Goal: Transaction & Acquisition: Purchase product/service

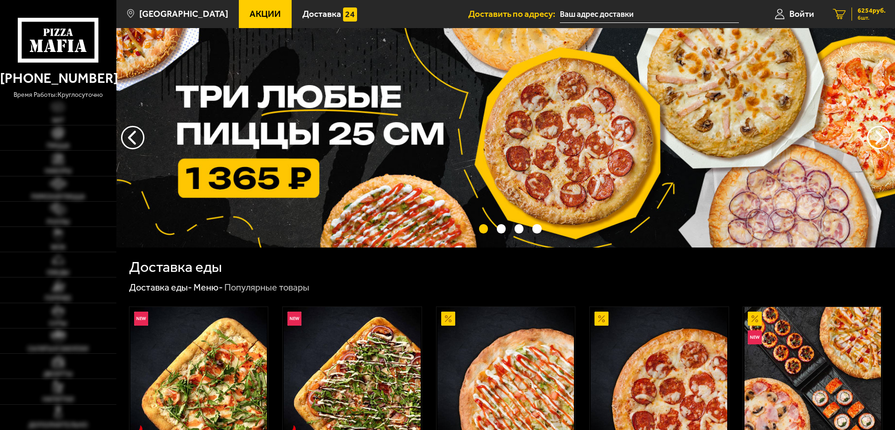
type input "[STREET_ADDRESS]"
click at [863, 20] on span "6 шт." at bounding box center [872, 18] width 28 height 6
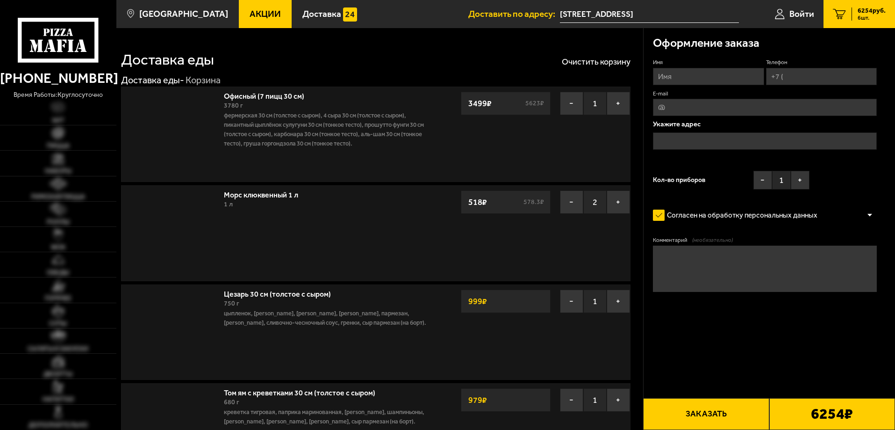
type input "[STREET_ADDRESS]"
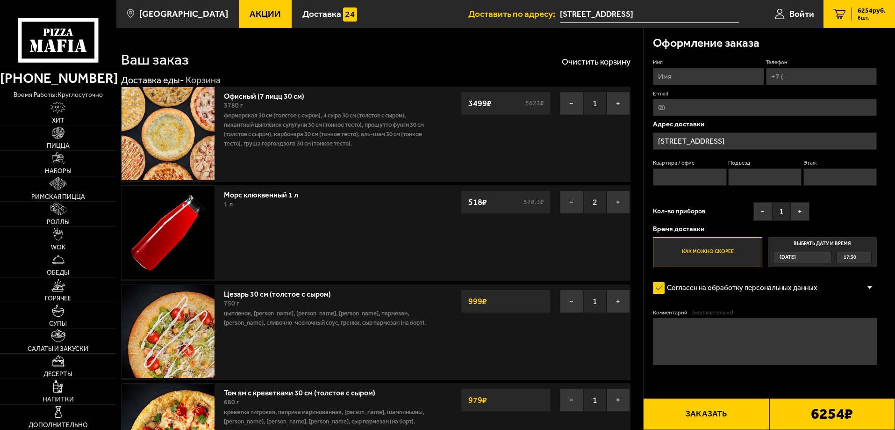
click at [250, 17] on span "Акции" at bounding box center [265, 13] width 31 height 9
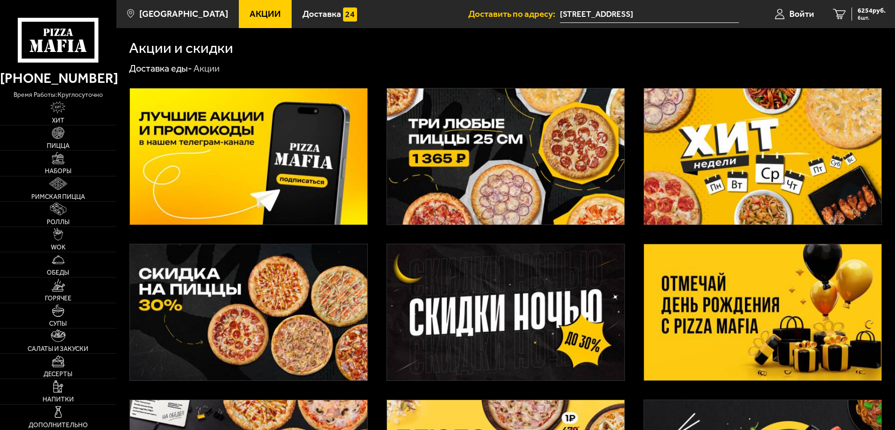
click at [594, 171] on img at bounding box center [505, 156] width 237 height 136
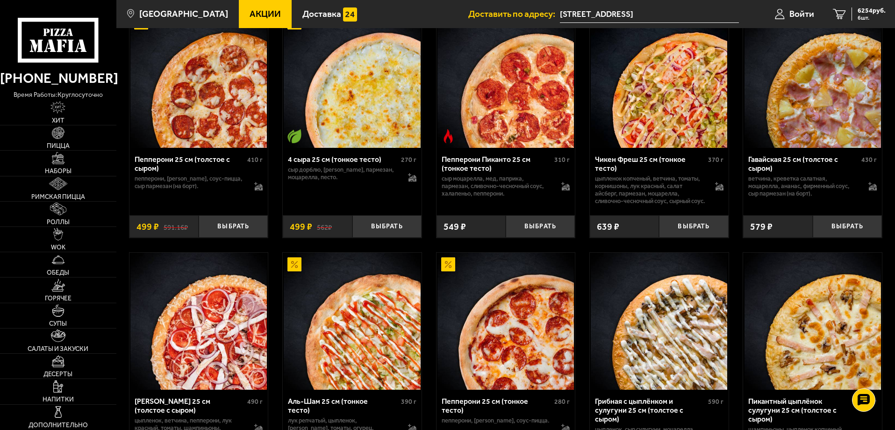
scroll to position [561, 0]
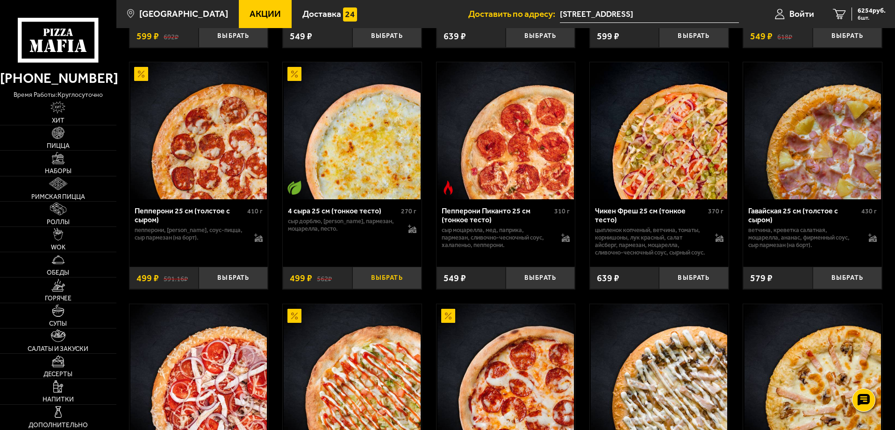
click at [371, 289] on button "Выбрать" at bounding box center [386, 277] width 69 height 23
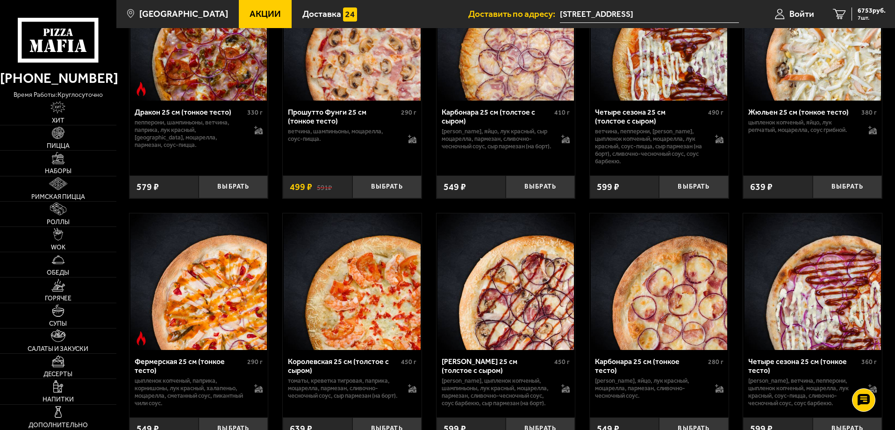
scroll to position [1542, 0]
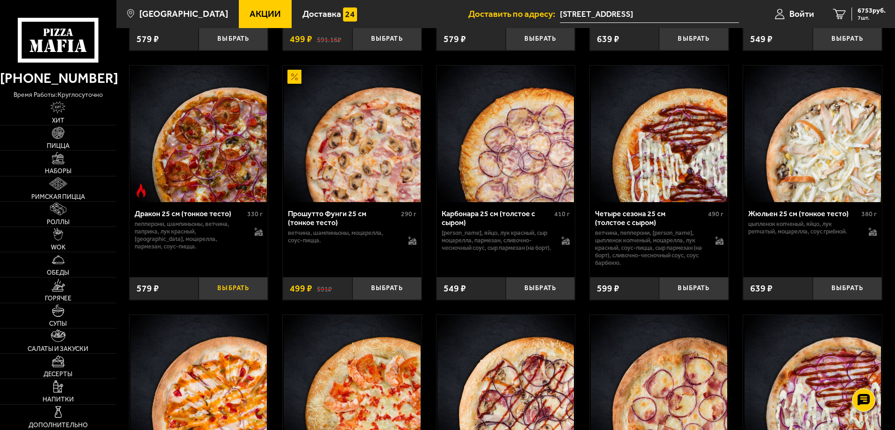
click at [219, 298] on button "Выбрать" at bounding box center [233, 288] width 69 height 23
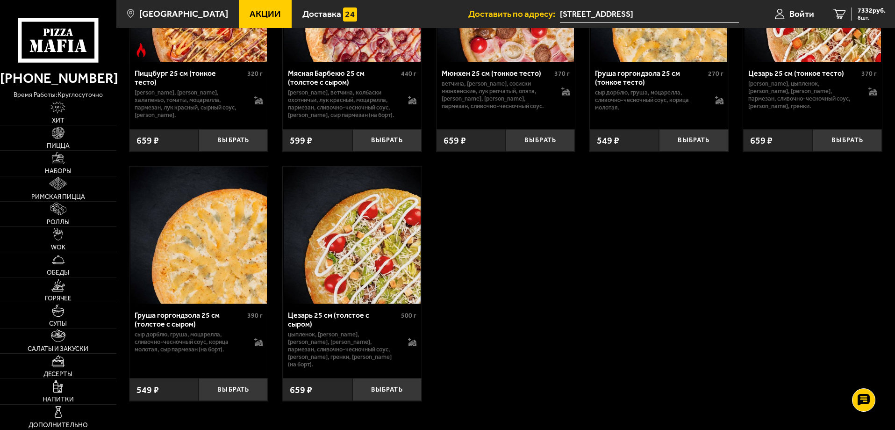
scroll to position [2431, 0]
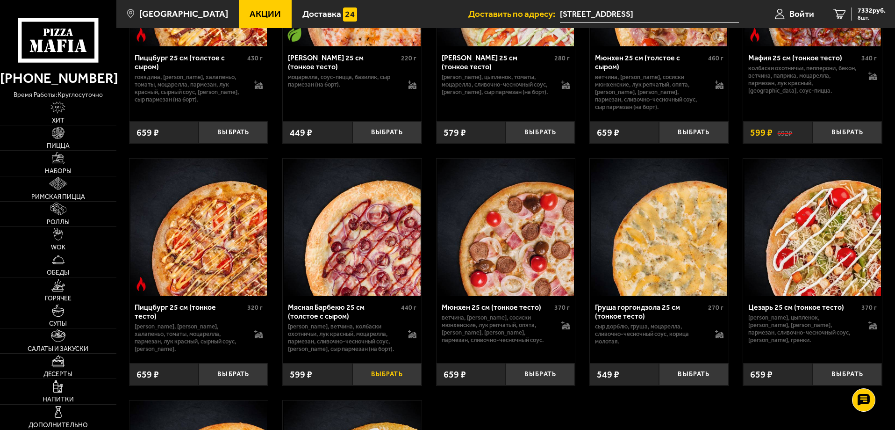
click at [384, 386] on button "Выбрать" at bounding box center [386, 374] width 69 height 23
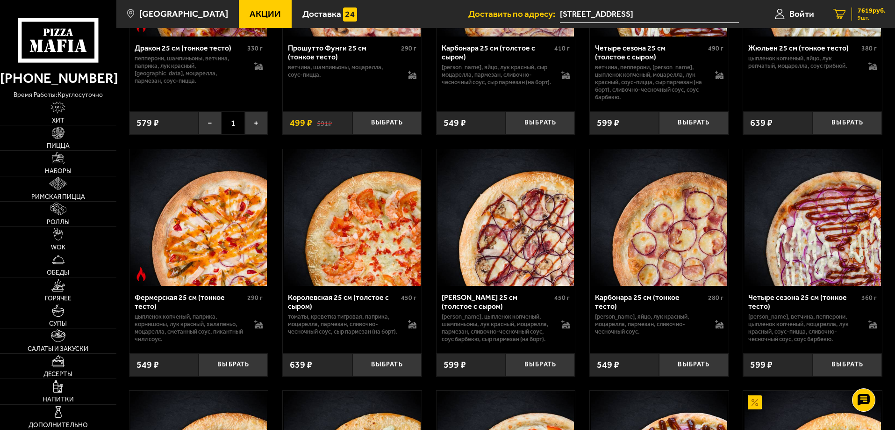
scroll to position [1636, 0]
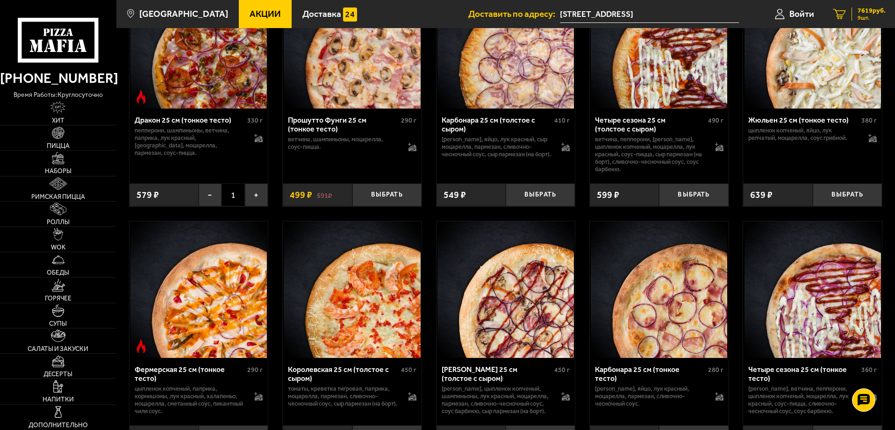
click at [873, 11] on span "7619 руб." at bounding box center [872, 10] width 28 height 7
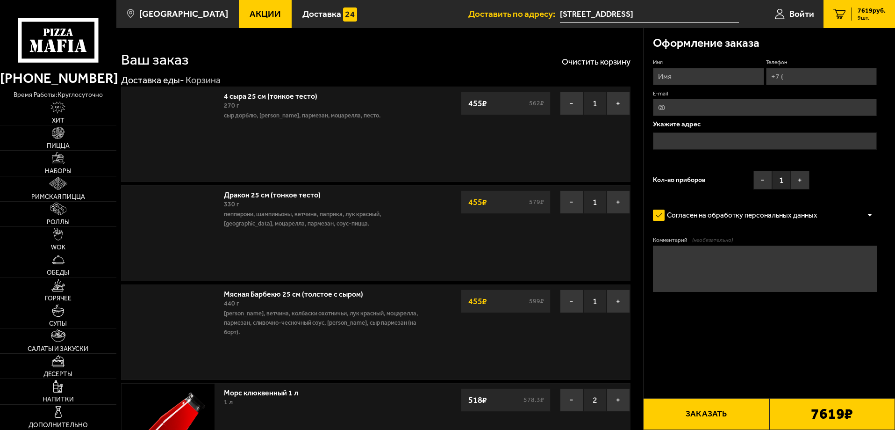
type input "[STREET_ADDRESS]"
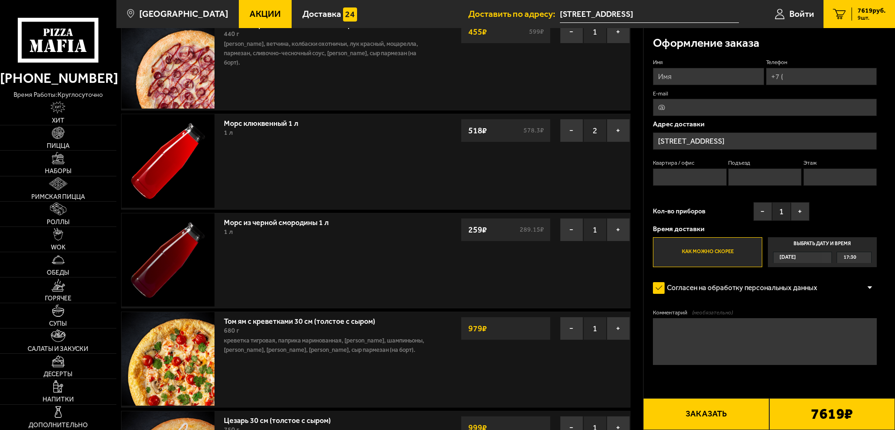
scroll to position [234, 0]
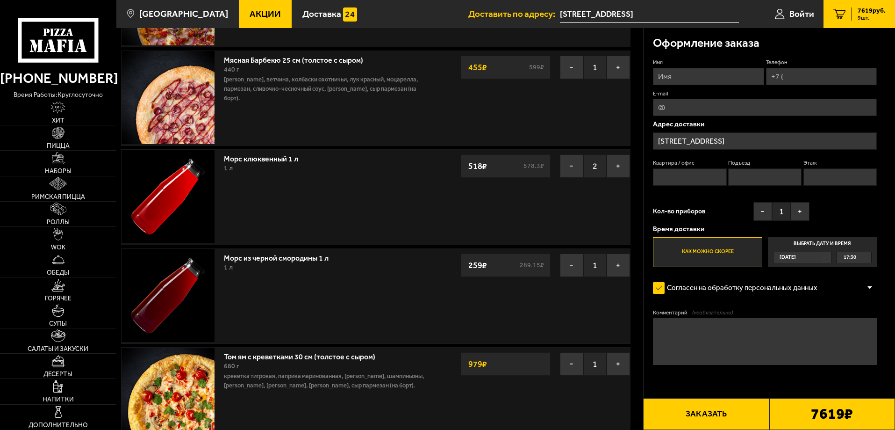
click at [663, 72] on input "Имя" at bounding box center [708, 76] width 111 height 17
type input "В"
type input "[PERSON_NAME]"
click at [806, 76] on input "Телефон" at bounding box center [821, 76] width 111 height 17
type input "[PHONE_NUMBER]"
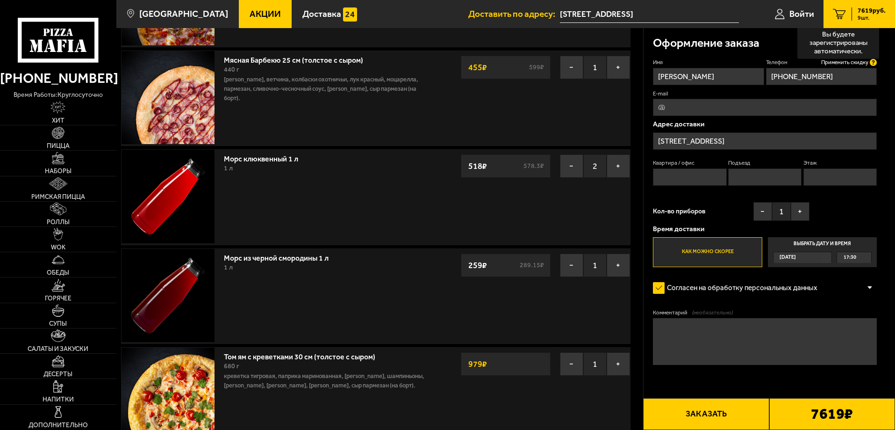
click at [873, 63] on icon at bounding box center [873, 62] width 7 height 7
click at [873, 68] on input "[PHONE_NUMBER]" at bounding box center [821, 76] width 111 height 17
click at [857, 62] on span "Применить скидку" at bounding box center [844, 62] width 47 height 8
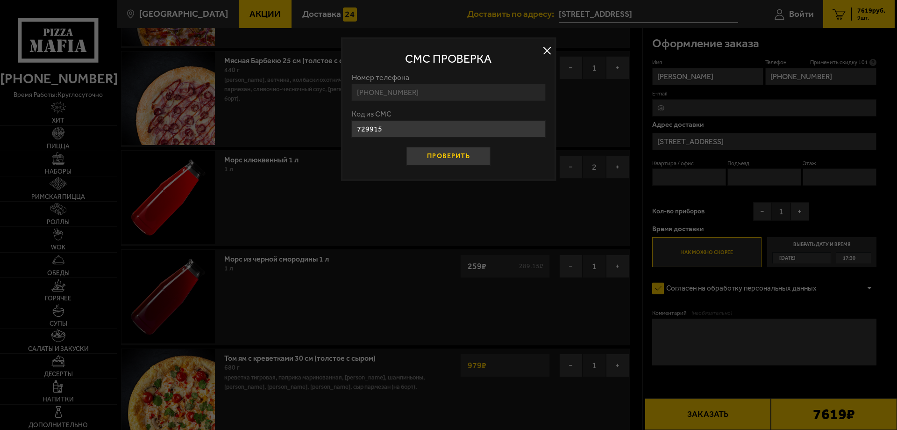
type input "729915"
click at [431, 154] on button "Проверить" at bounding box center [449, 156] width 84 height 19
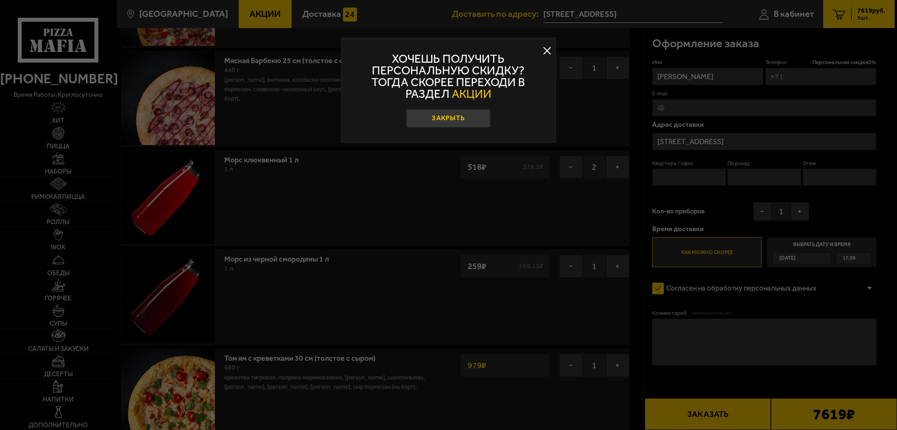
click at [454, 126] on button "Закрыть" at bounding box center [449, 118] width 84 height 19
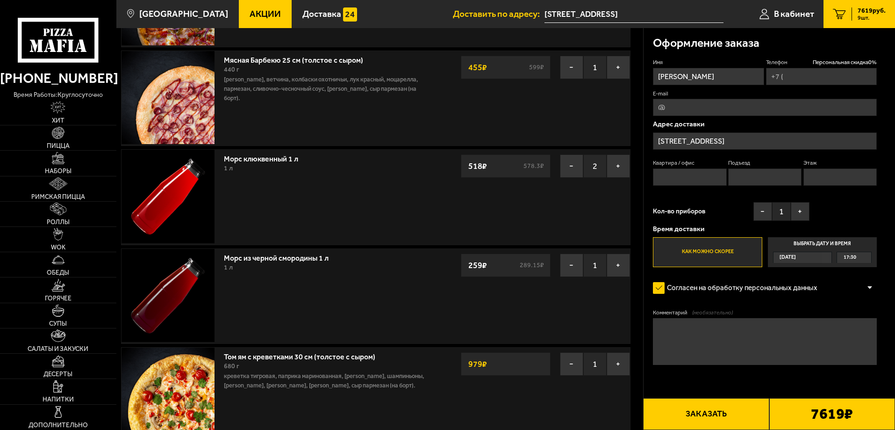
click at [811, 86] on div "Имя Наталья Телефон Персональная скидка 0 % E-mail Адрес доставки Двинская улиц…" at bounding box center [765, 162] width 224 height 208
click at [811, 82] on input "Телефон Персональная скидка 0 %" at bounding box center [821, 76] width 111 height 17
click at [781, 80] on input "Телефон Персональная скидка 0 %" at bounding box center [821, 76] width 111 height 17
type input "[PHONE_NUMBER]"
click at [715, 104] on input "E-mail" at bounding box center [765, 107] width 224 height 17
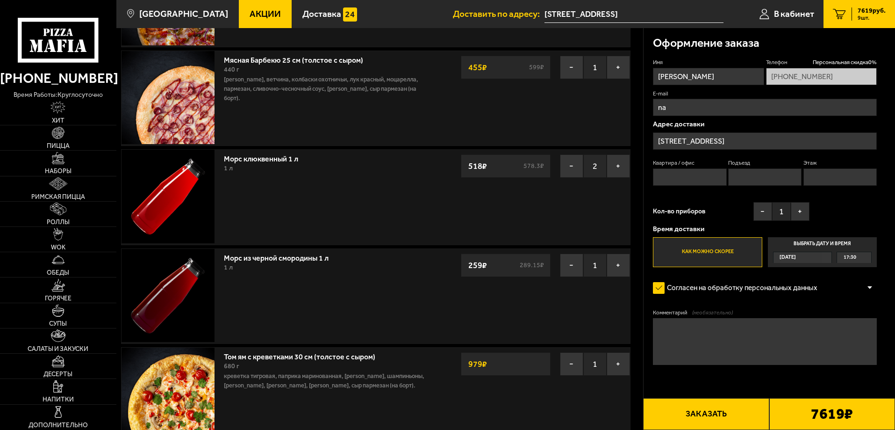
type input "[EMAIL_ADDRESS][DOMAIN_NAME]"
click at [699, 184] on input "Квартира / офис" at bounding box center [689, 176] width 73 height 17
type input "-"
click at [751, 178] on input "Подъезд" at bounding box center [764, 176] width 73 height 17
type input "-"
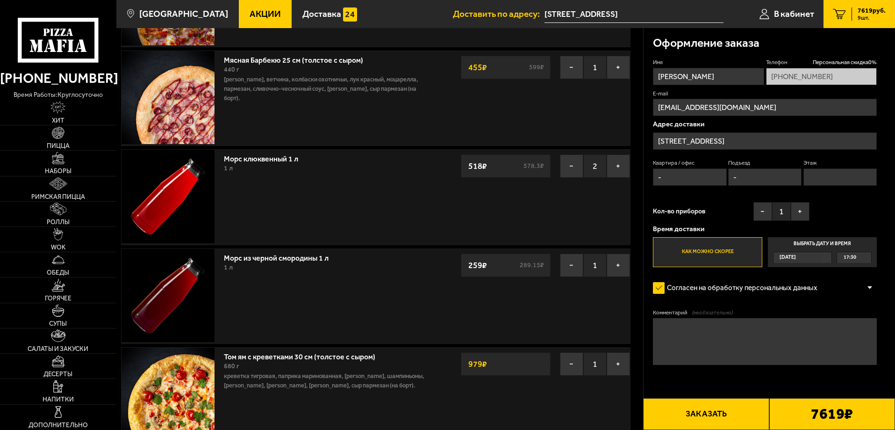
click at [815, 174] on input "Этаж" at bounding box center [839, 176] width 73 height 17
type input "-"
click at [813, 257] on div "[DATE]" at bounding box center [798, 257] width 49 height 11
click at [0, 0] on input "Выбрать дату и время Сегодня 17:30" at bounding box center [0, 0] width 0 height 0
click at [796, 254] on span "[DATE]" at bounding box center [788, 257] width 16 height 11
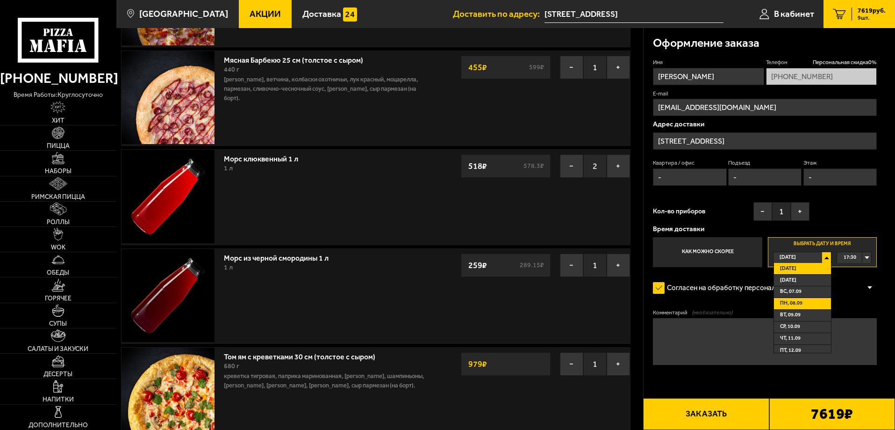
click at [811, 301] on li "пн, 08.09" at bounding box center [802, 304] width 57 height 12
click at [869, 257] on div "00:00" at bounding box center [854, 257] width 34 height 11
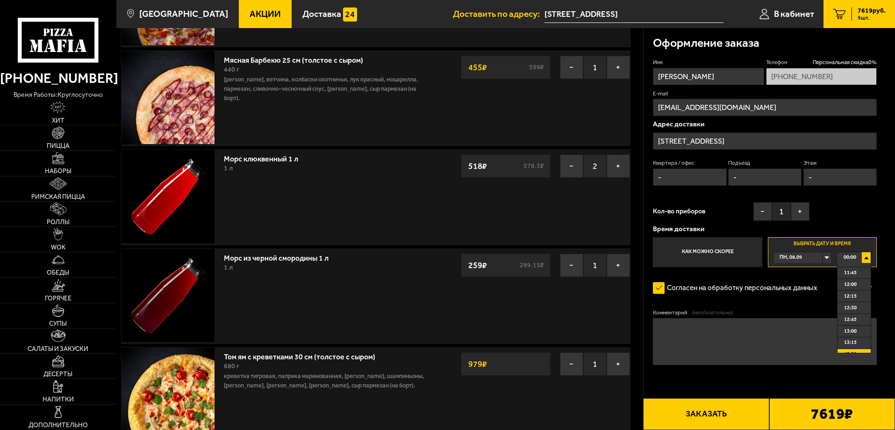
scroll to position [561, 0]
click at [853, 293] on span "12:30" at bounding box center [850, 290] width 13 height 11
click at [742, 345] on textarea "Комментарий (необязательно)" at bounding box center [765, 341] width 224 height 47
type textarea "G"
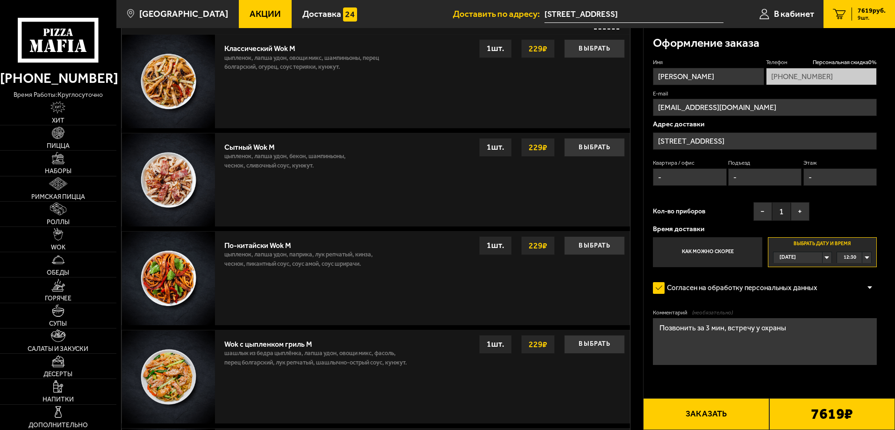
scroll to position [1122, 0]
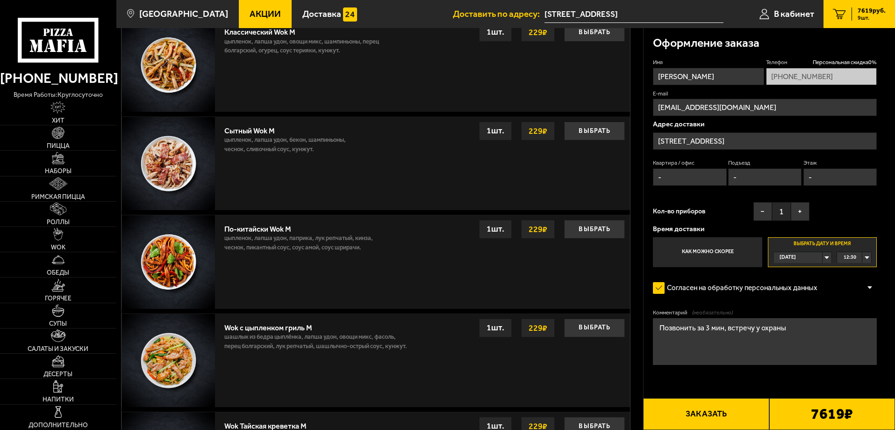
type textarea "Позвонить за 3 мин, встречу у охраны"
click at [724, 417] on button "Заказать" at bounding box center [706, 414] width 126 height 32
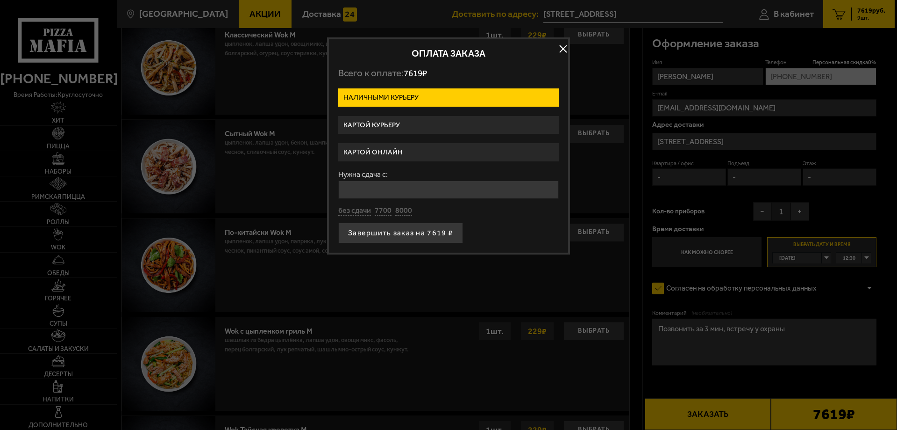
click at [385, 149] on label "Картой онлайн" at bounding box center [448, 152] width 221 height 18
click at [0, 0] on input "Картой онлайн" at bounding box center [0, 0] width 0 height 0
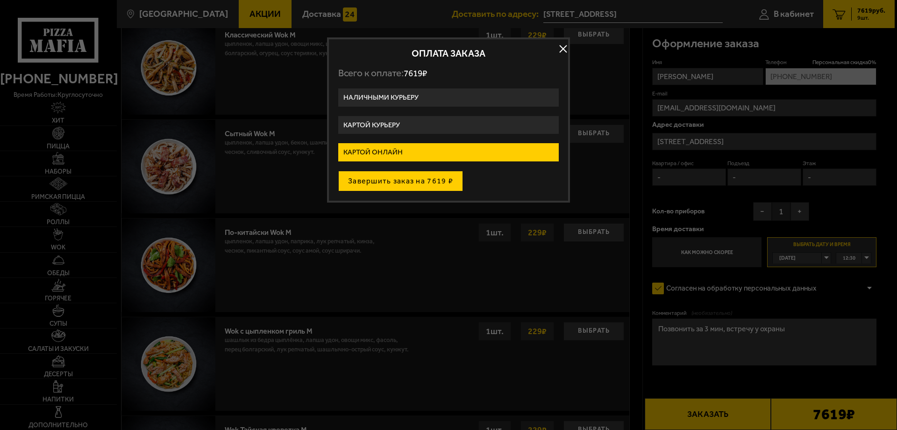
click at [425, 184] on button "Завершить заказ на 7619 ₽" at bounding box center [400, 181] width 125 height 21
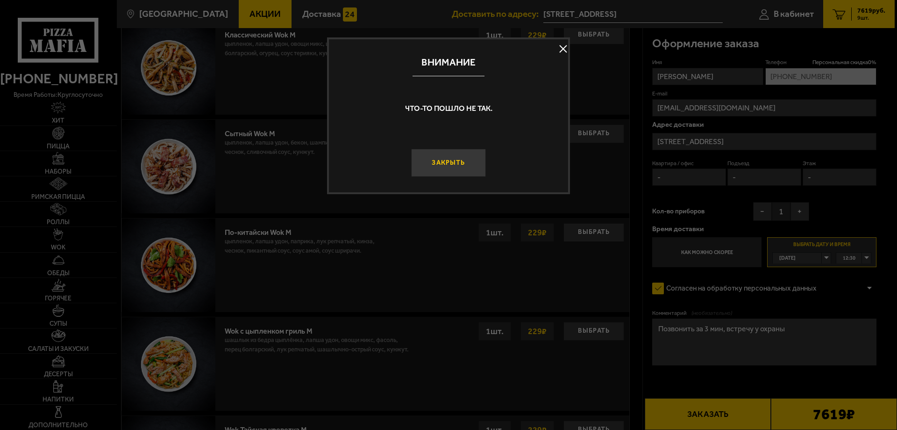
click at [459, 162] on button "Закрыть" at bounding box center [448, 163] width 75 height 28
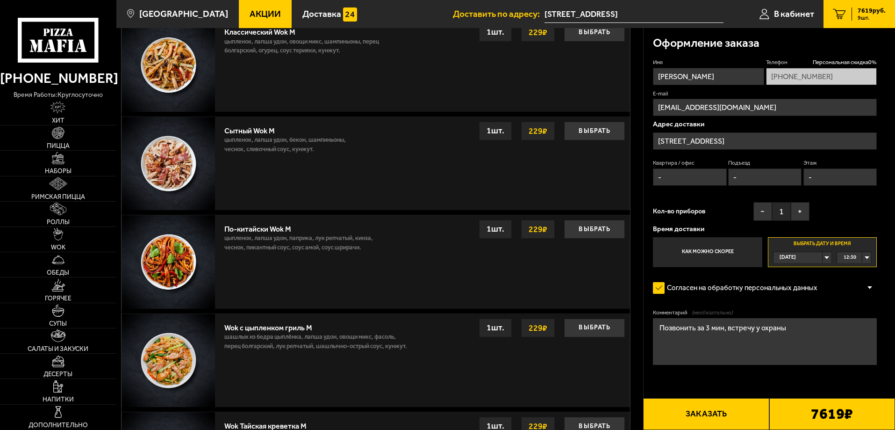
click at [714, 412] on button "Заказать" at bounding box center [706, 414] width 126 height 32
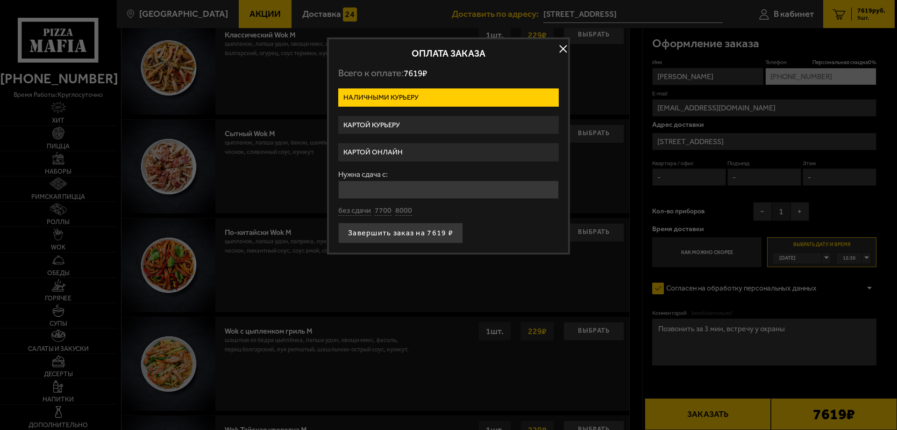
click at [385, 129] on label "Картой курьеру" at bounding box center [448, 125] width 221 height 18
click at [0, 0] on input "Картой курьеру" at bounding box center [0, 0] width 0 height 0
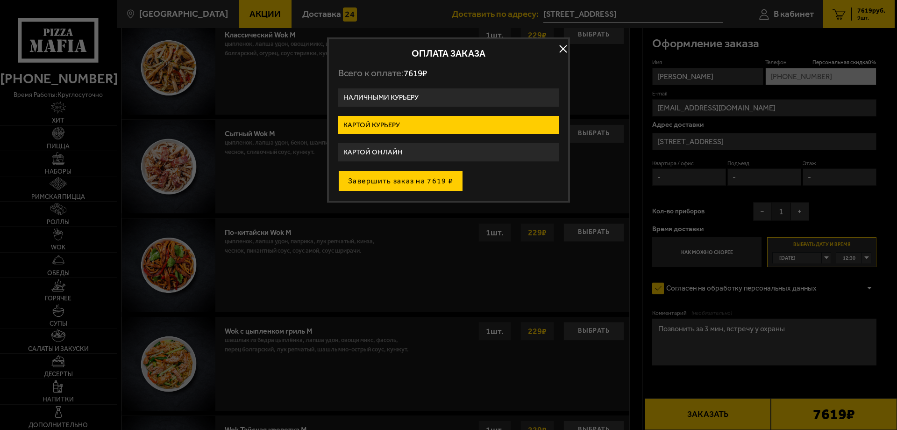
click at [389, 181] on button "Завершить заказ на 7619 ₽" at bounding box center [400, 181] width 125 height 21
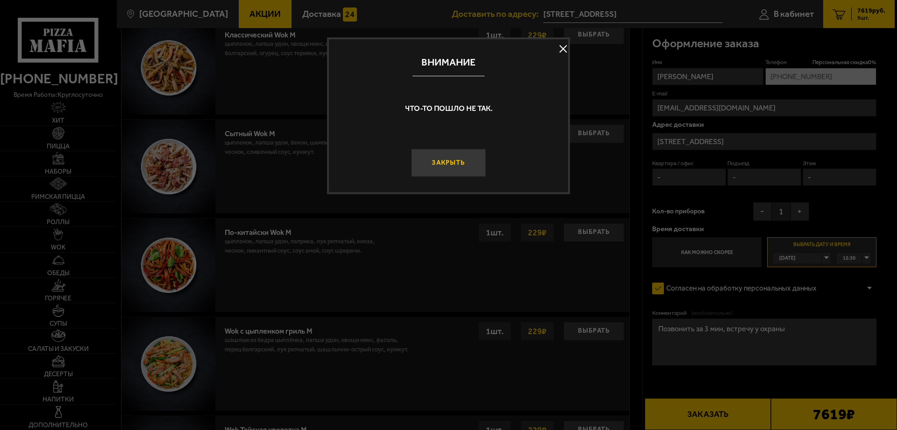
click at [445, 165] on button "Закрыть" at bounding box center [448, 163] width 75 height 28
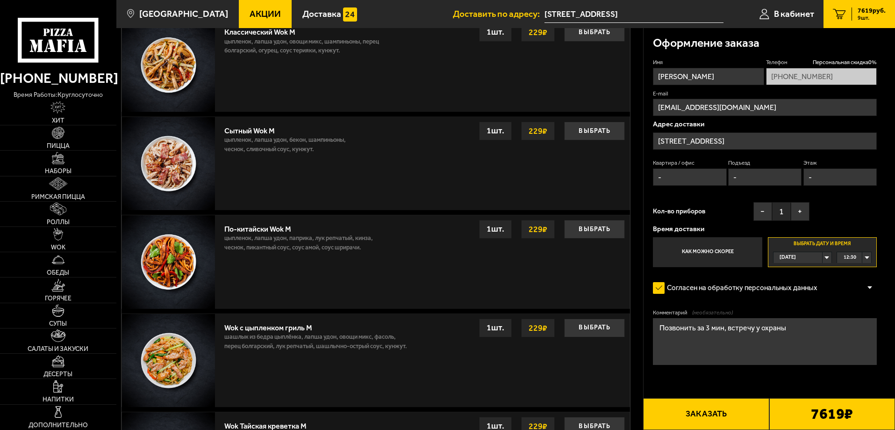
click at [717, 401] on button "Заказать" at bounding box center [706, 414] width 126 height 32
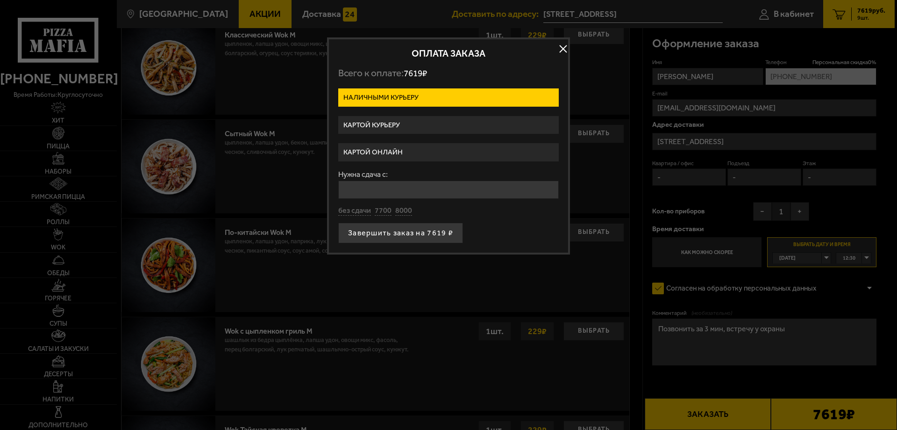
click at [389, 126] on label "Картой курьеру" at bounding box center [448, 125] width 221 height 18
click at [0, 0] on input "Картой курьеру" at bounding box center [0, 0] width 0 height 0
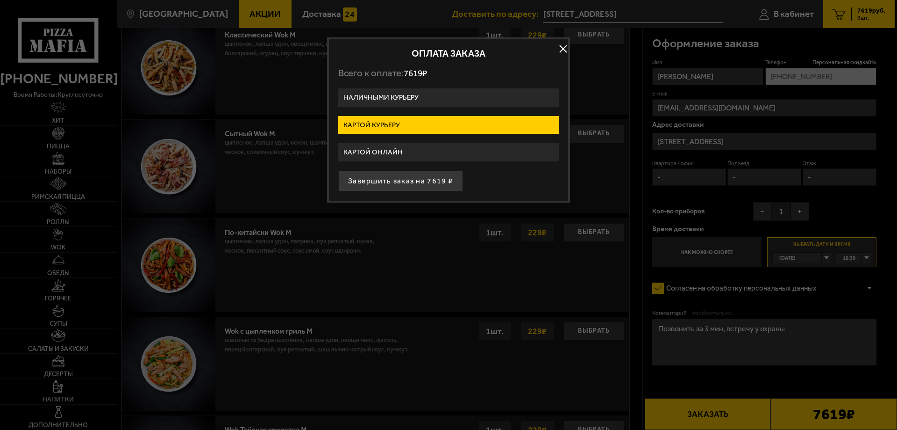
click at [394, 149] on label "Картой онлайн" at bounding box center [448, 152] width 221 height 18
click at [0, 0] on input "Картой онлайн" at bounding box center [0, 0] width 0 height 0
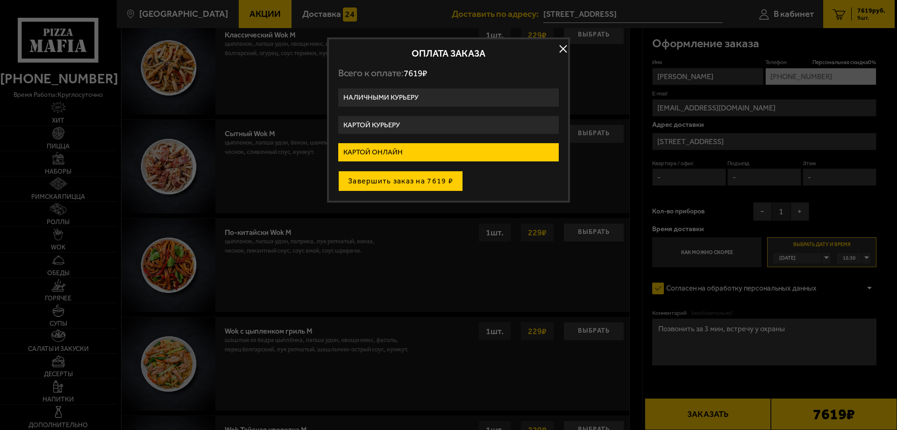
click at [423, 181] on button "Завершить заказ на 7619 ₽" at bounding box center [400, 181] width 125 height 21
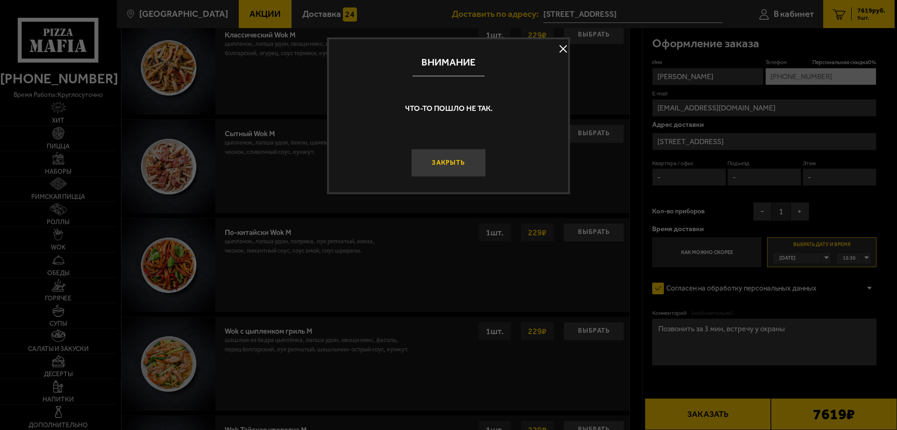
click at [478, 151] on button "Закрыть" at bounding box center [448, 163] width 75 height 28
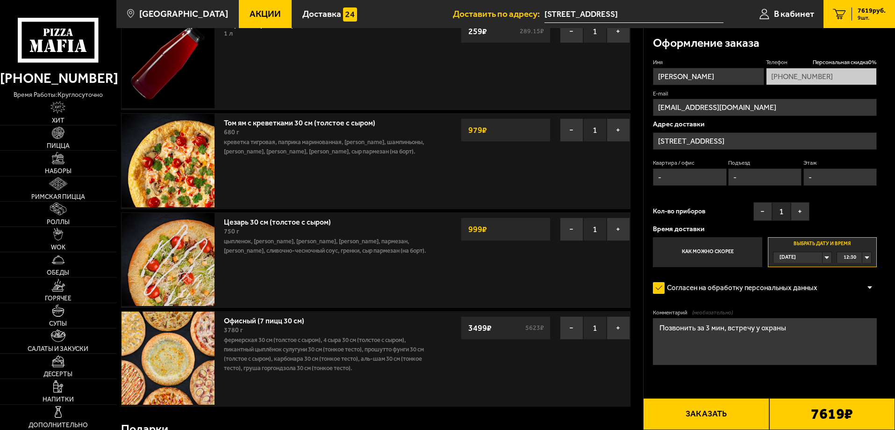
scroll to position [608, 0]
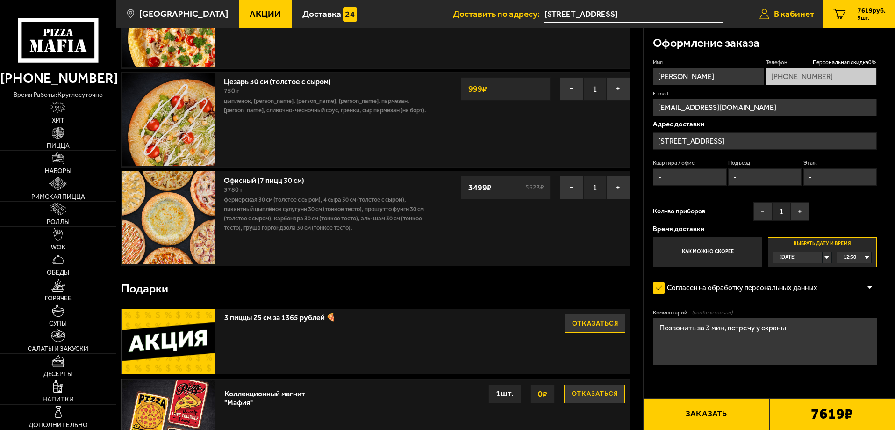
click at [806, 18] on span "В кабинет" at bounding box center [794, 13] width 40 height 9
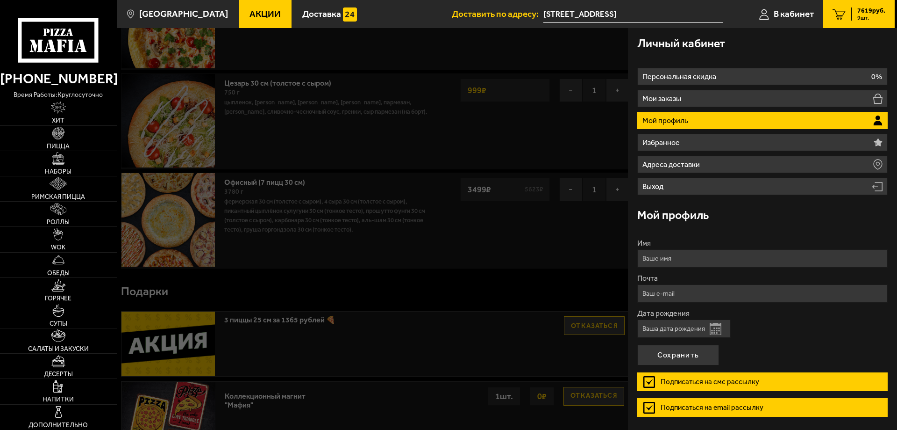
click at [766, 117] on li "Мой профиль" at bounding box center [763, 120] width 251 height 17
click at [546, 328] on div at bounding box center [565, 243] width 897 height 430
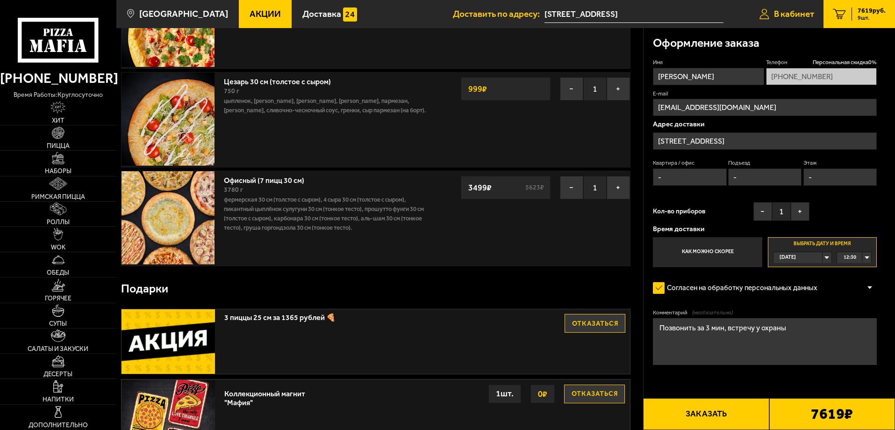
click at [803, 16] on span "В кабинет" at bounding box center [794, 13] width 40 height 9
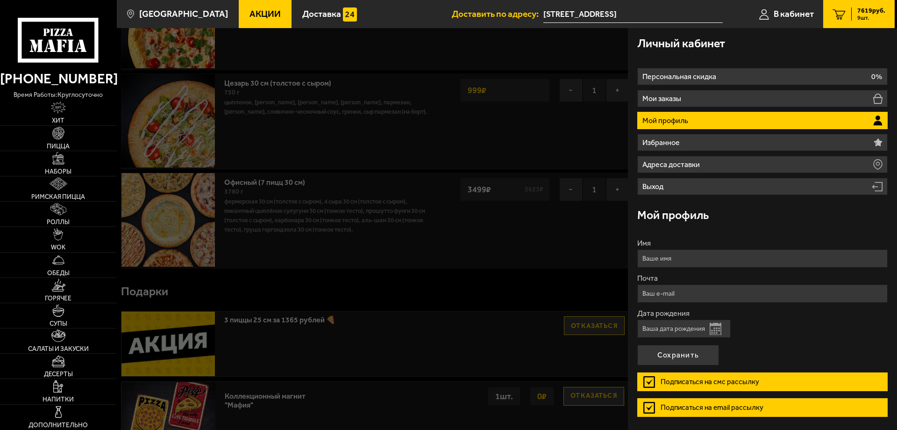
click at [878, 15] on span "9 шт." at bounding box center [872, 18] width 28 height 6
click at [485, 260] on div at bounding box center [565, 243] width 897 height 430
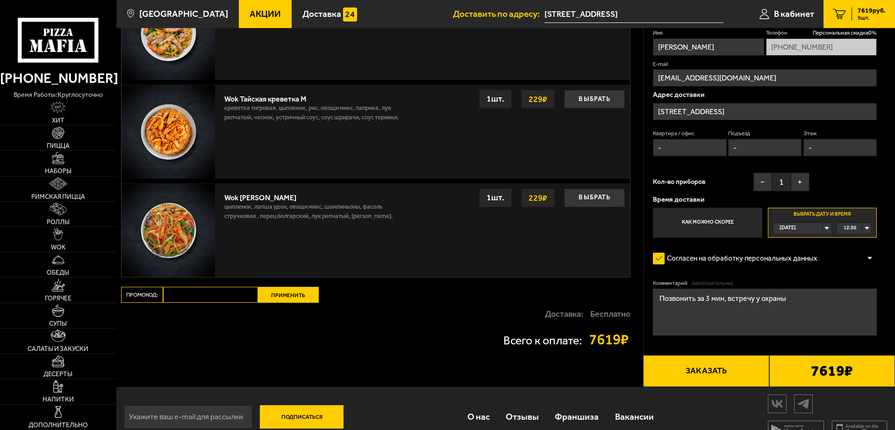
scroll to position [1470, 0]
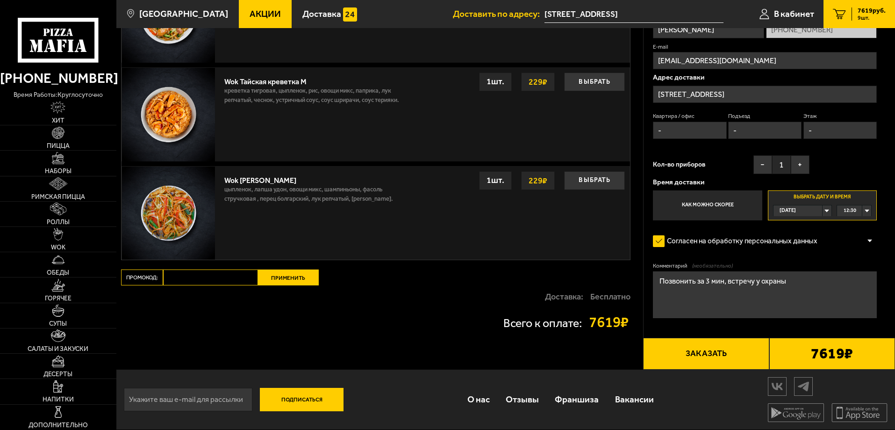
click at [719, 358] on button "Заказать" at bounding box center [706, 353] width 126 height 32
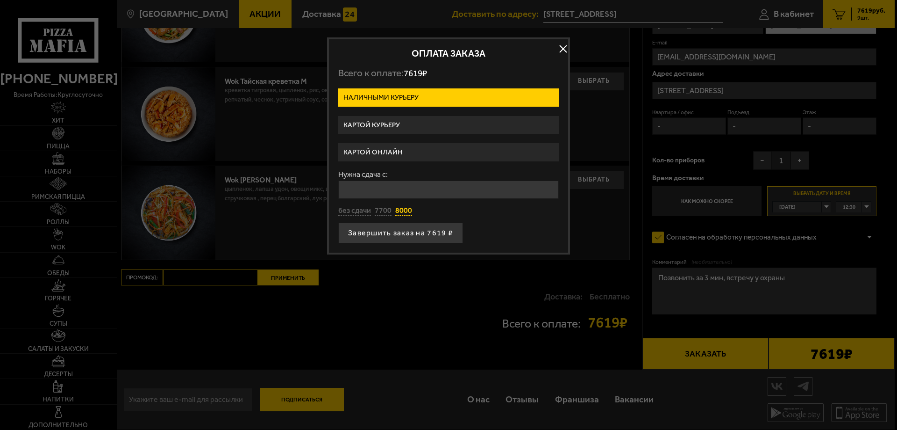
click at [398, 213] on button "8000" at bounding box center [403, 211] width 17 height 10
type input "8000"
click at [389, 230] on button "Завершить заказ на 7619 ₽" at bounding box center [400, 232] width 125 height 21
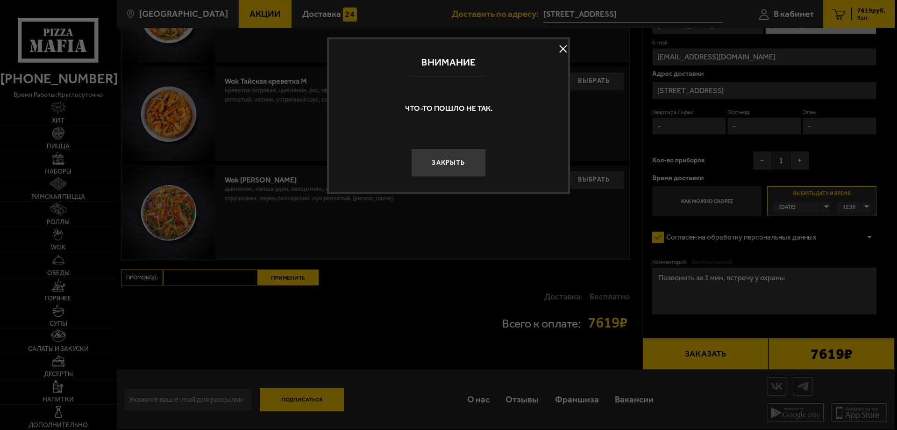
click at [443, 161] on button "Закрыть" at bounding box center [448, 163] width 75 height 28
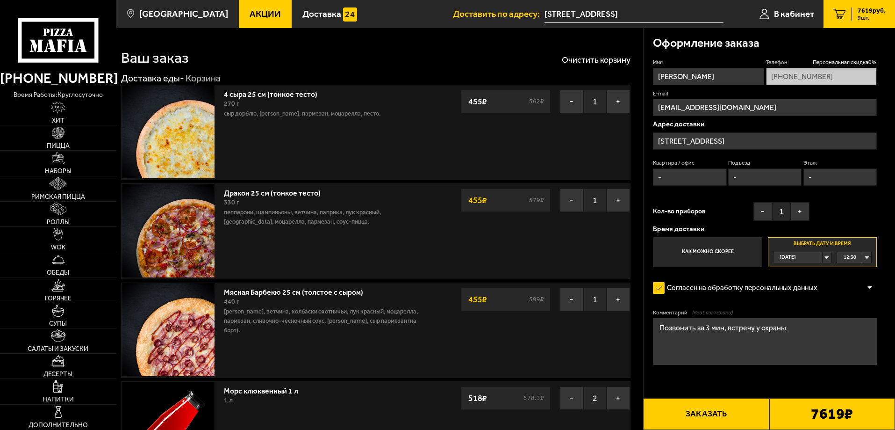
scroll to position [0, 0]
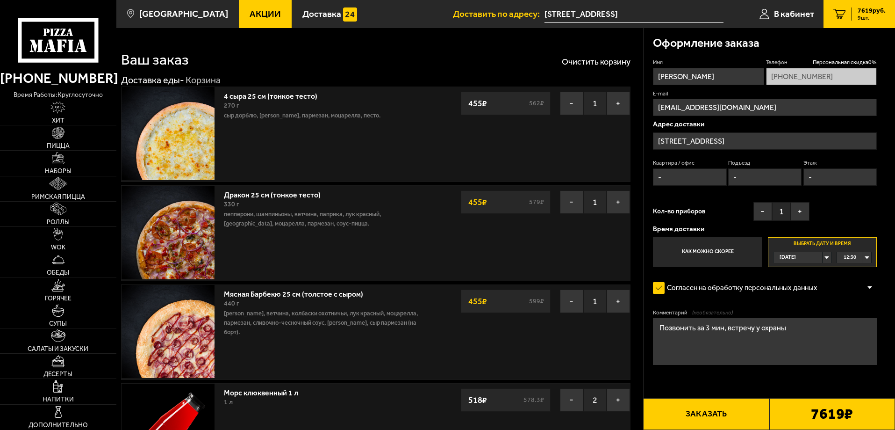
click at [733, 402] on button "Заказать" at bounding box center [706, 414] width 126 height 32
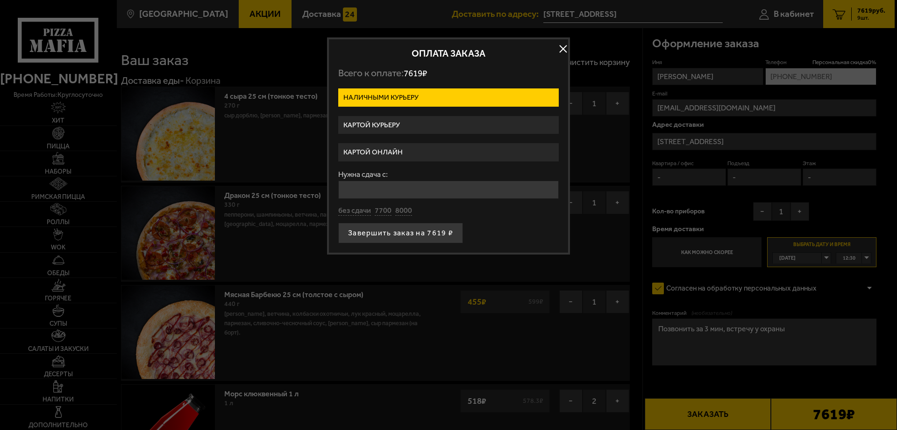
click at [425, 153] on label "Картой онлайн" at bounding box center [448, 152] width 221 height 18
click at [0, 0] on input "Картой онлайн" at bounding box center [0, 0] width 0 height 0
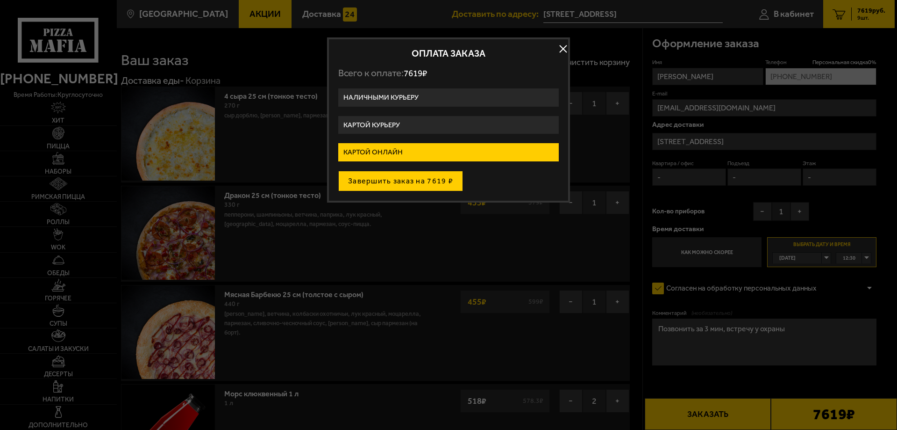
click at [424, 186] on button "Завершить заказ на 7619 ₽" at bounding box center [400, 181] width 125 height 21
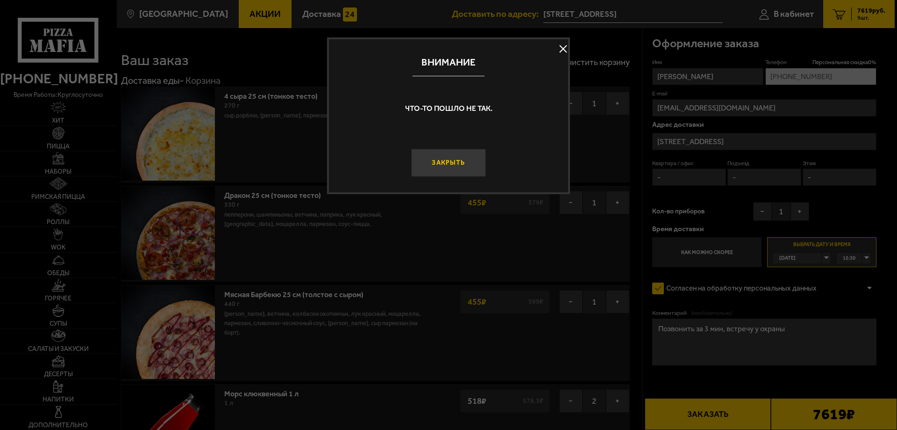
click at [435, 159] on button "Закрыть" at bounding box center [448, 163] width 75 height 28
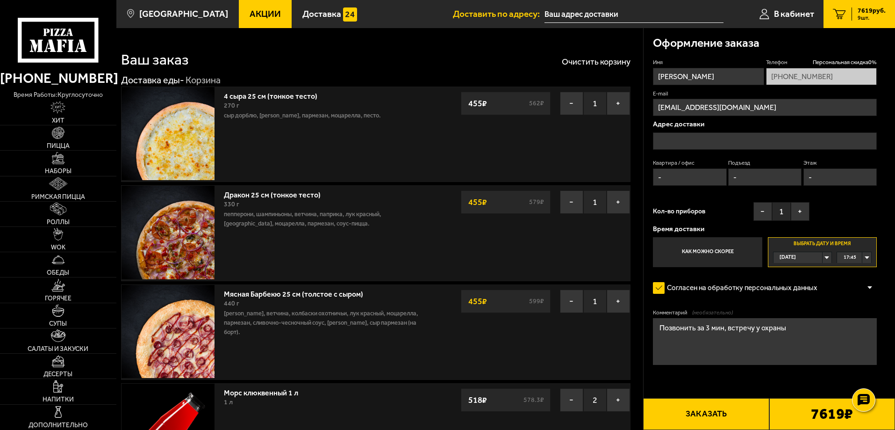
type input "[STREET_ADDRESS]"
click at [684, 423] on button "Заказать" at bounding box center [706, 414] width 126 height 32
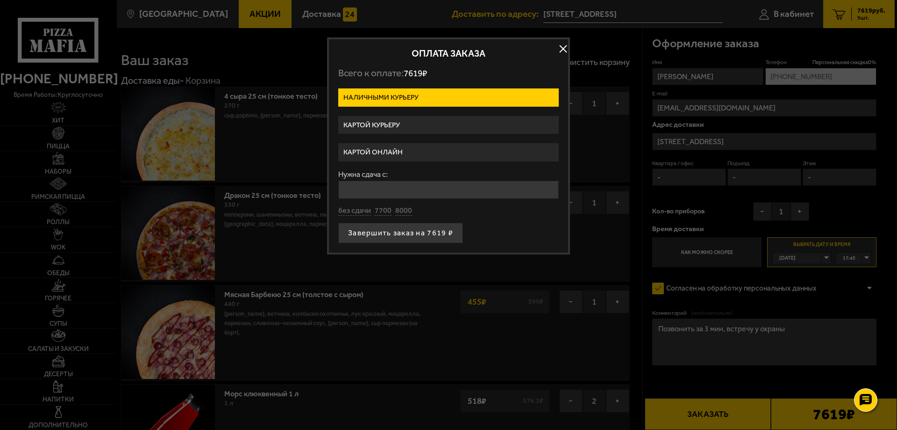
click at [394, 151] on label "Картой онлайн" at bounding box center [448, 152] width 221 height 18
click at [0, 0] on input "Картой онлайн" at bounding box center [0, 0] width 0 height 0
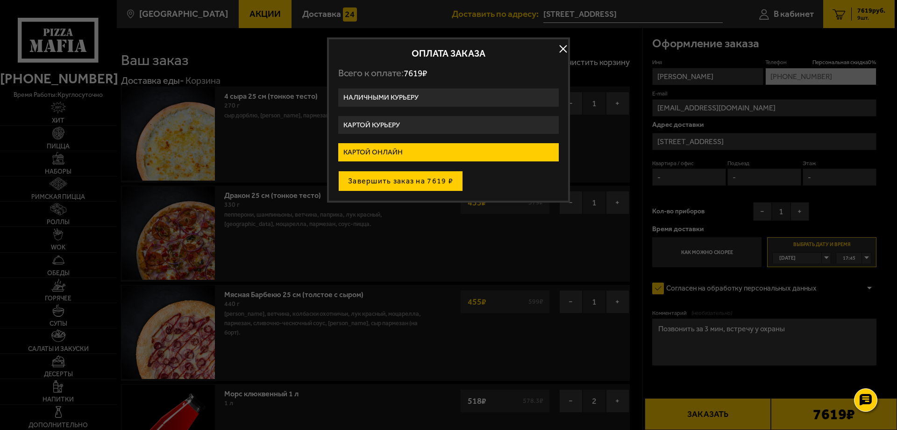
click at [404, 185] on button "Завершить заказ на 7619 ₽" at bounding box center [400, 181] width 125 height 21
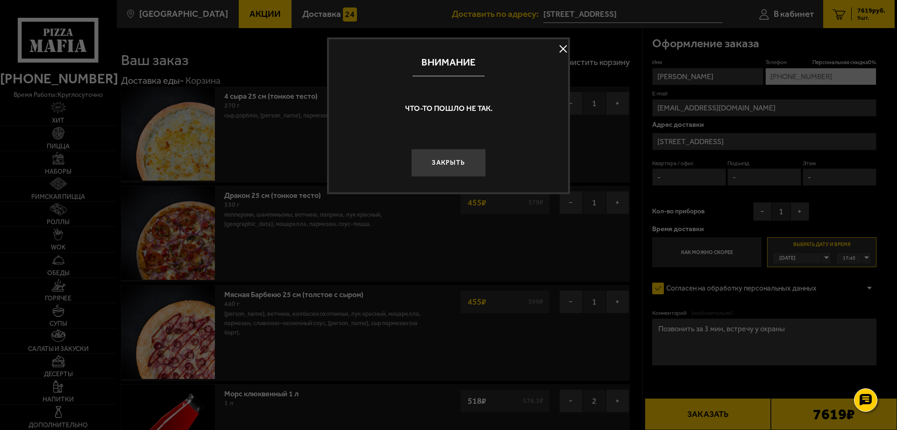
click at [561, 48] on button at bounding box center [563, 49] width 14 height 14
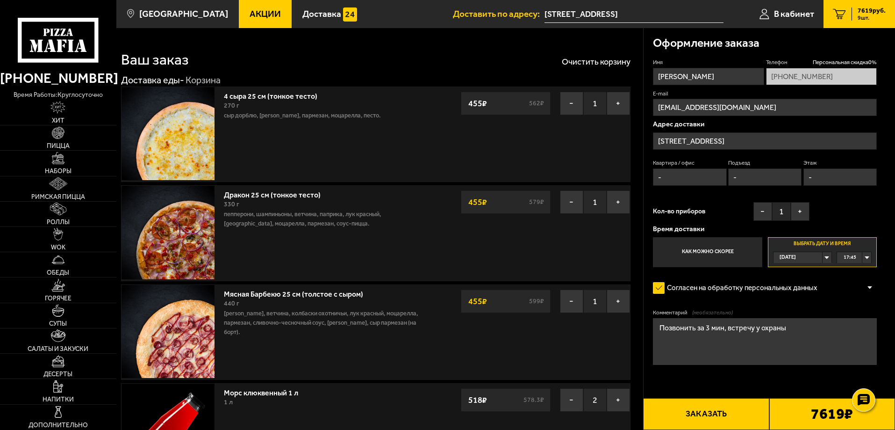
click at [742, 423] on button "Заказать" at bounding box center [706, 414] width 126 height 32
